Goal: Task Accomplishment & Management: Manage account settings

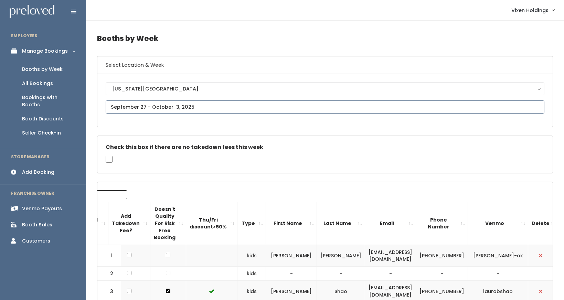
click at [145, 107] on input "text" at bounding box center [325, 107] width 439 height 13
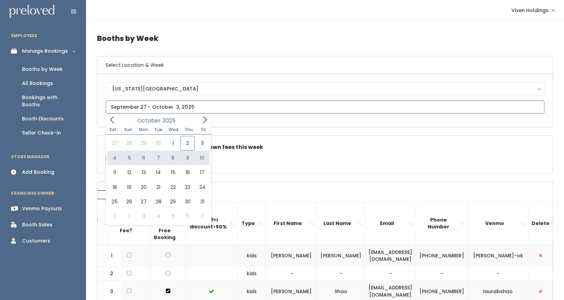
type input "October 4 to October 10"
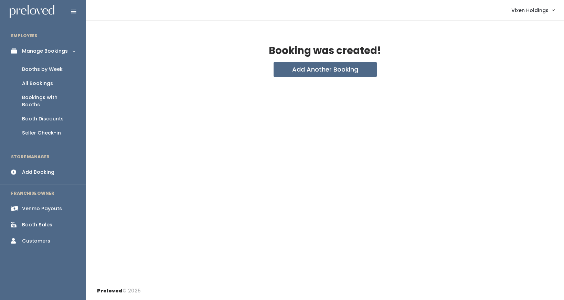
click at [48, 70] on div "Booths by Week" at bounding box center [42, 69] width 41 height 7
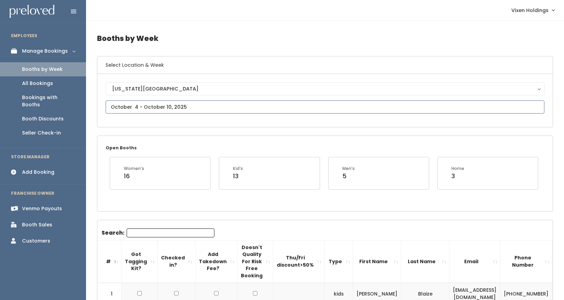
click at [169, 104] on input "text" at bounding box center [325, 107] width 439 height 13
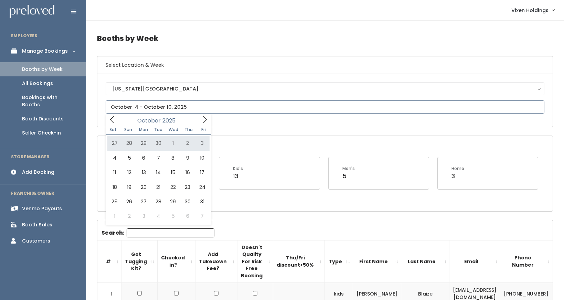
type input "September 27 to October 3"
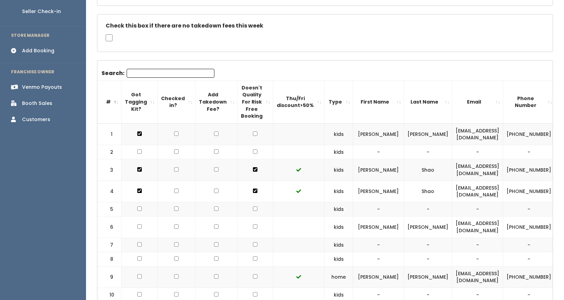
scroll to position [140, 0]
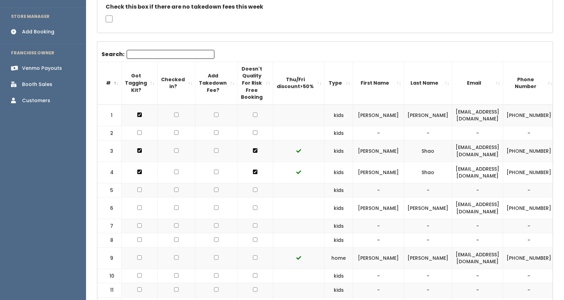
click at [229, 110] on td at bounding box center [217, 116] width 42 height 22
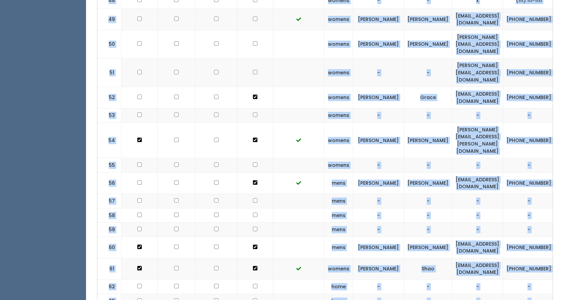
scroll to position [1237, 0]
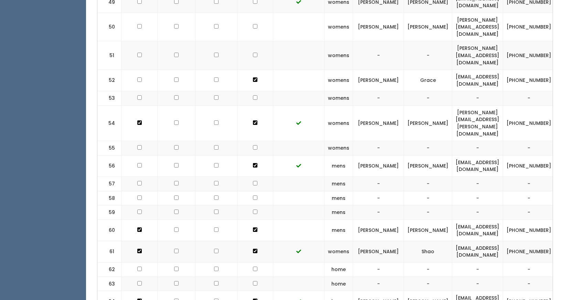
drag, startPoint x: 135, startPoint y: 108, endPoint x: 508, endPoint y: 255, distance: 401.4
copy table "# Got Tagging Kit? Checked in? Add Takedown Fee? Doesn't Quality For Risk Free …"
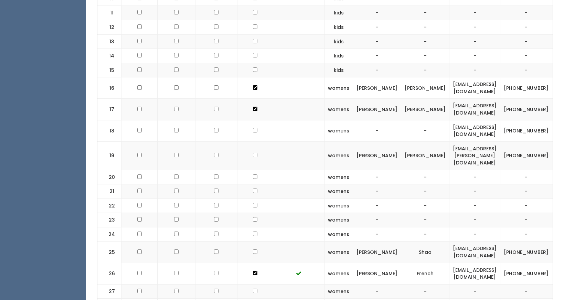
scroll to position [439, 0]
